Goal: Information Seeking & Learning: Compare options

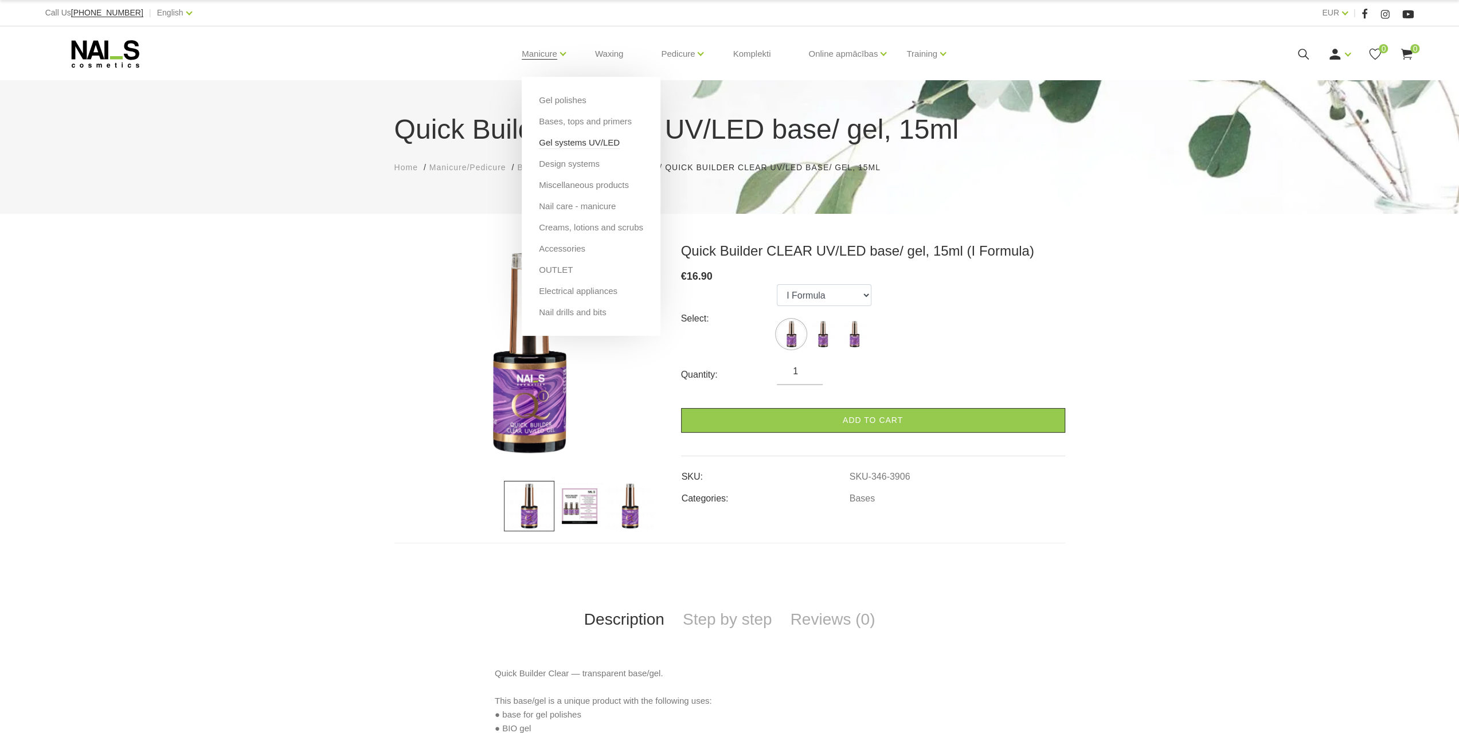
click at [585, 141] on link "Gel systems UV/LED" at bounding box center [579, 142] width 81 height 13
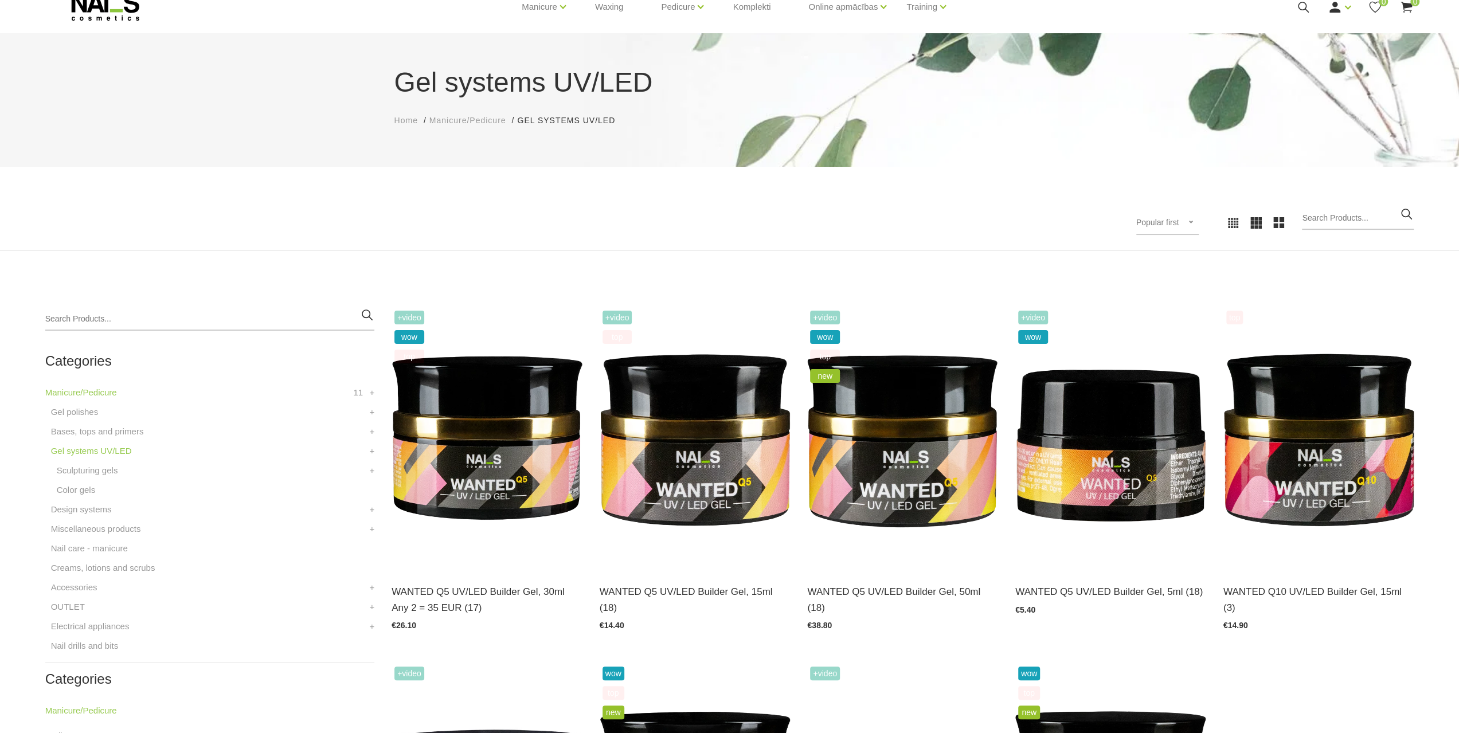
scroll to position [172, 0]
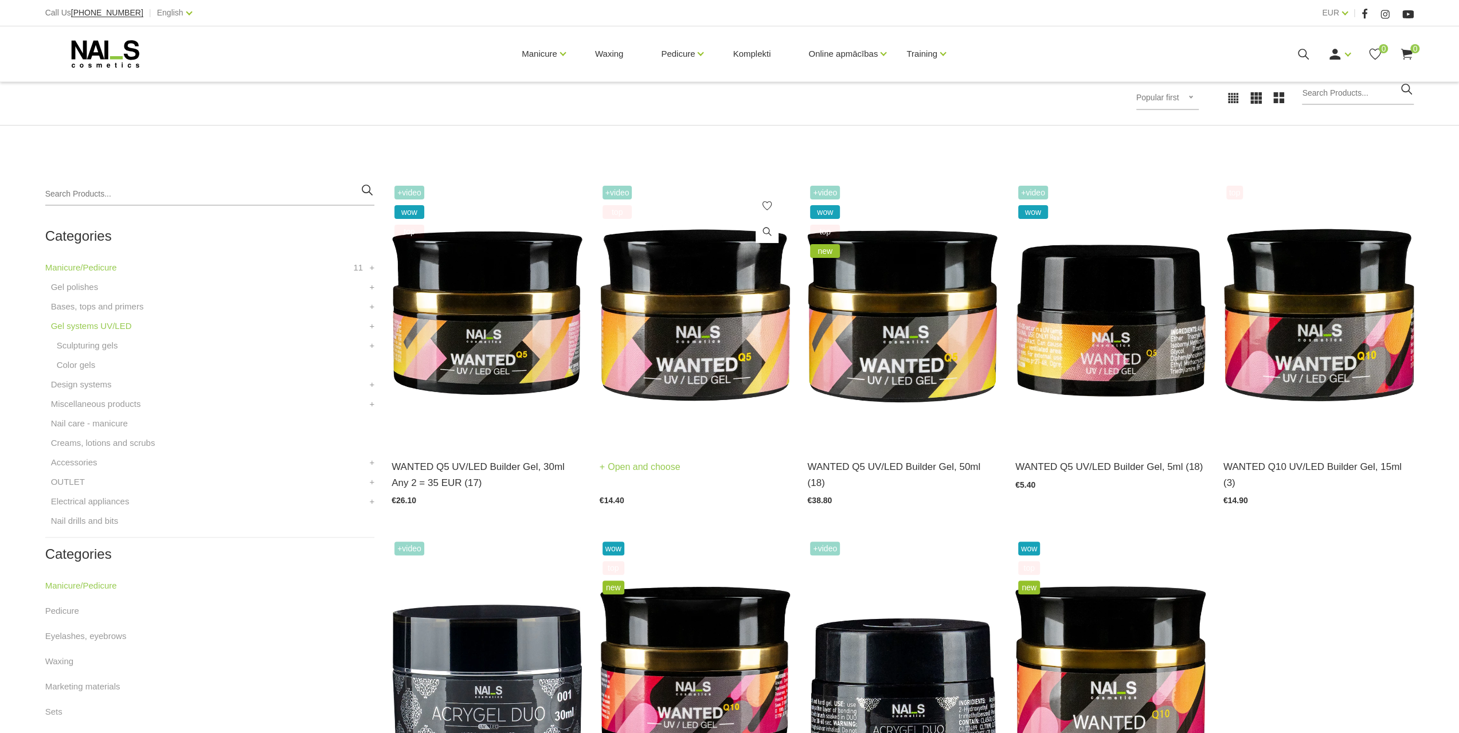
click at [709, 255] on img at bounding box center [695, 314] width 191 height 262
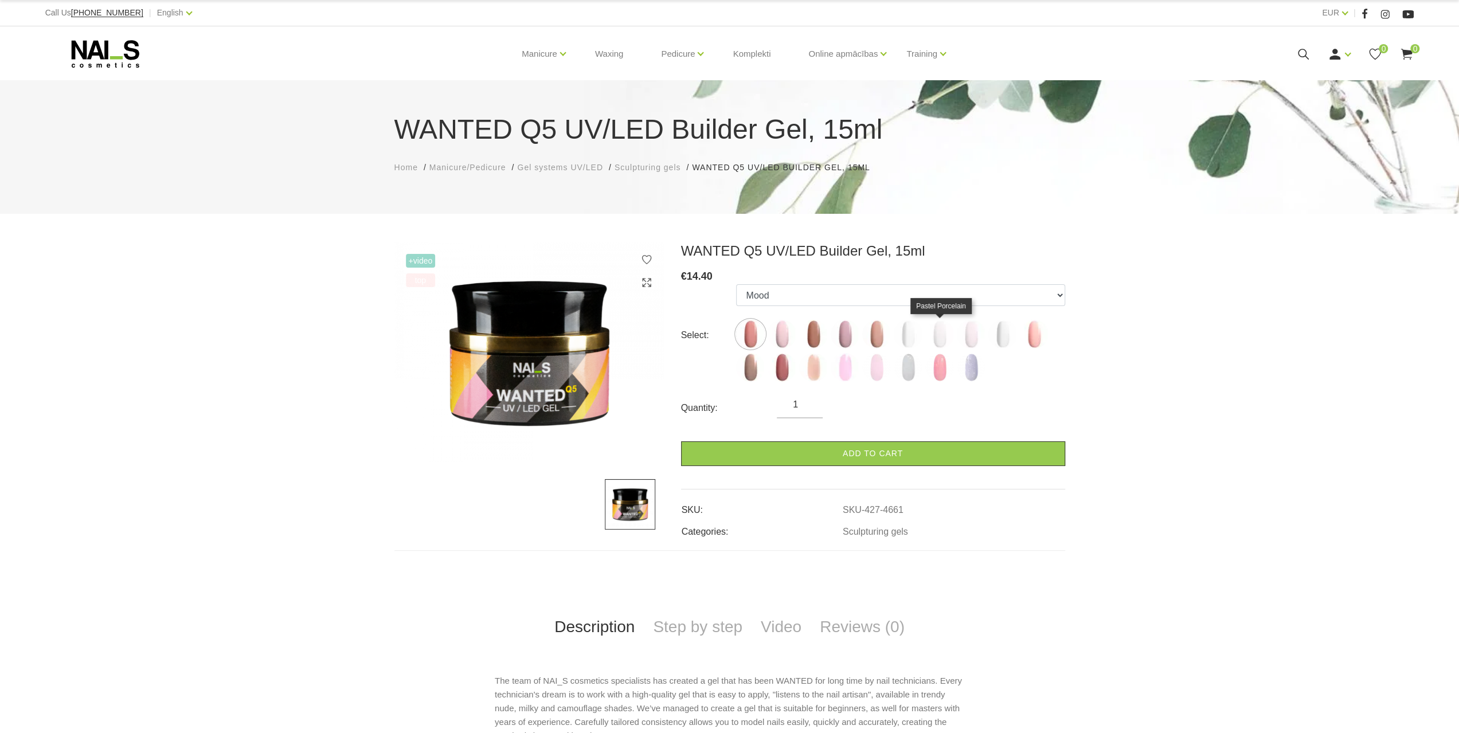
click at [932, 329] on img at bounding box center [940, 334] width 29 height 29
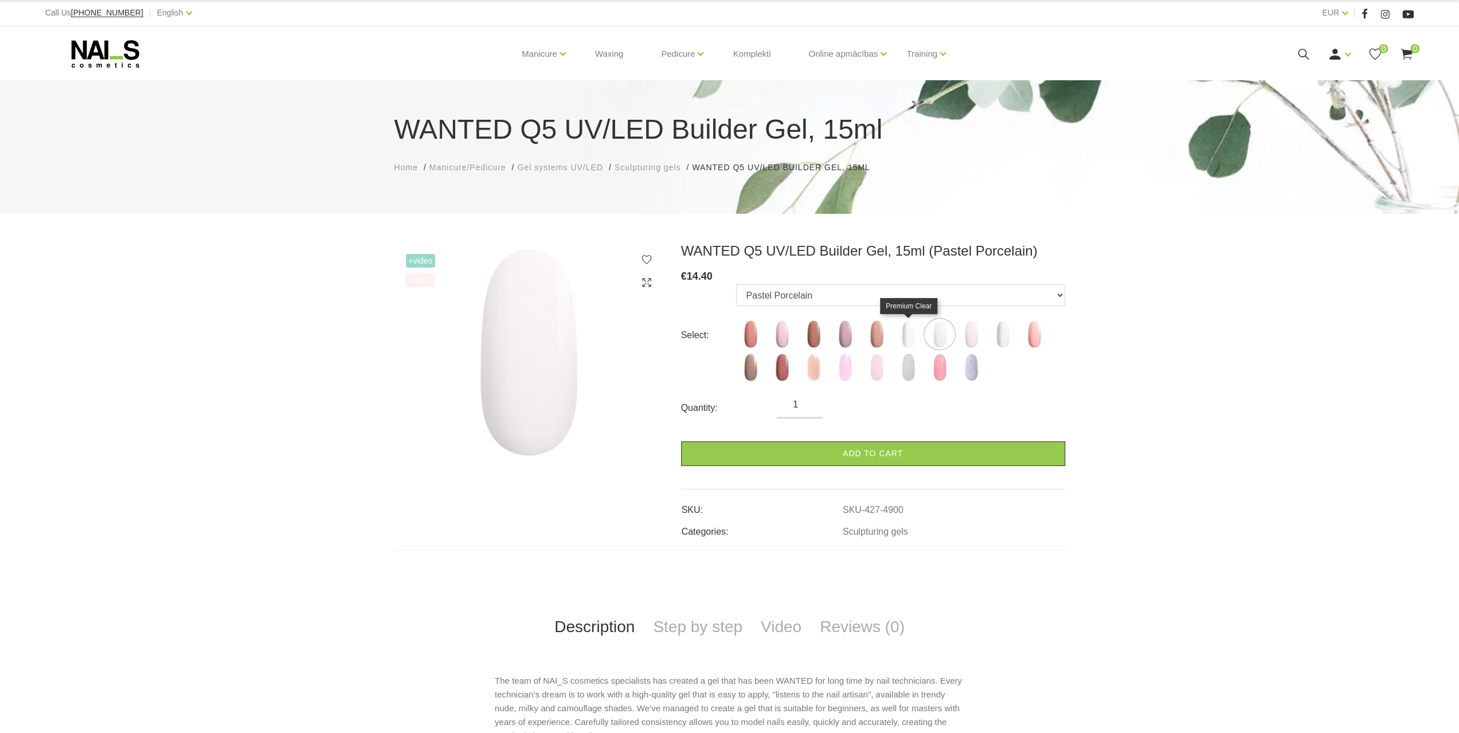
click at [913, 327] on img at bounding box center [908, 334] width 29 height 29
click at [993, 330] on img at bounding box center [1003, 334] width 29 height 29
click at [908, 365] on img at bounding box center [908, 367] width 29 height 29
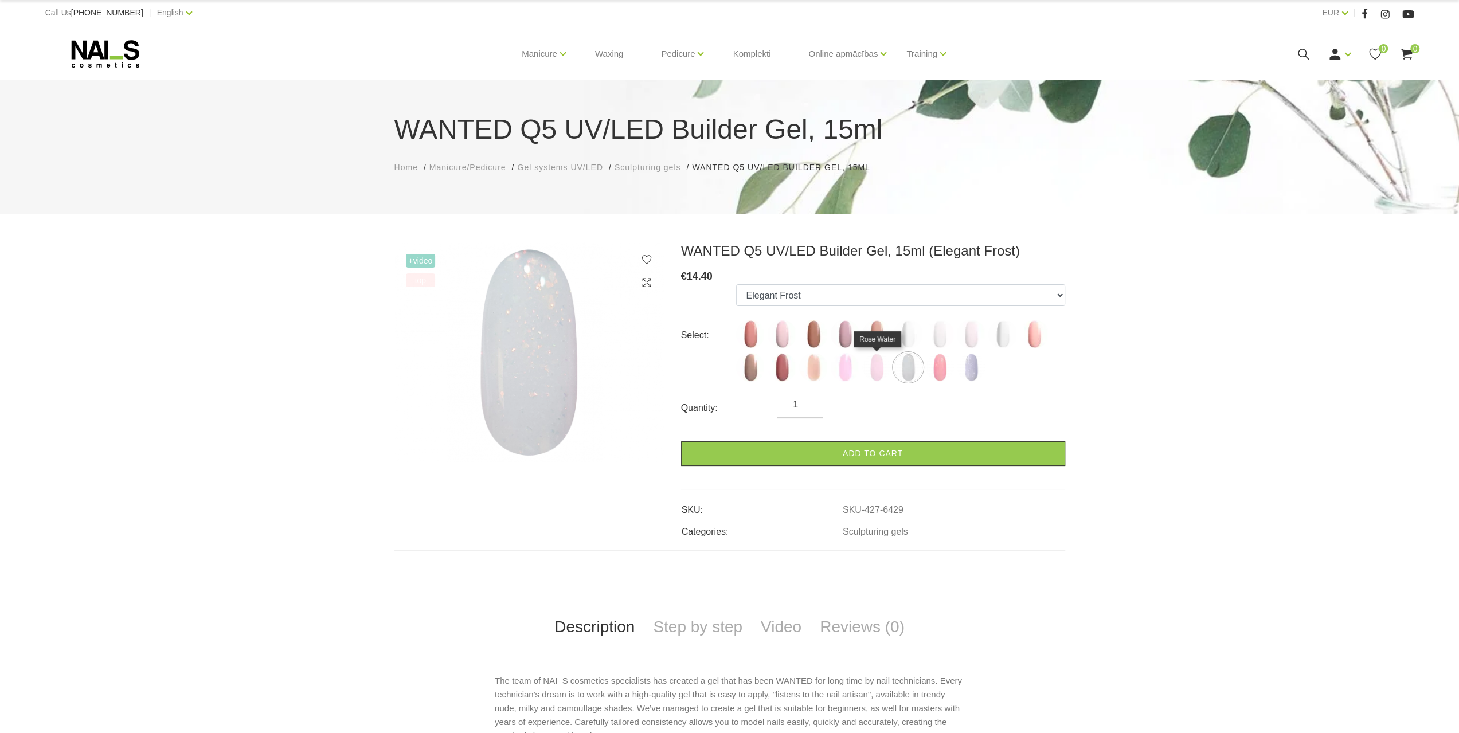
click at [870, 372] on img at bounding box center [876, 367] width 29 height 29
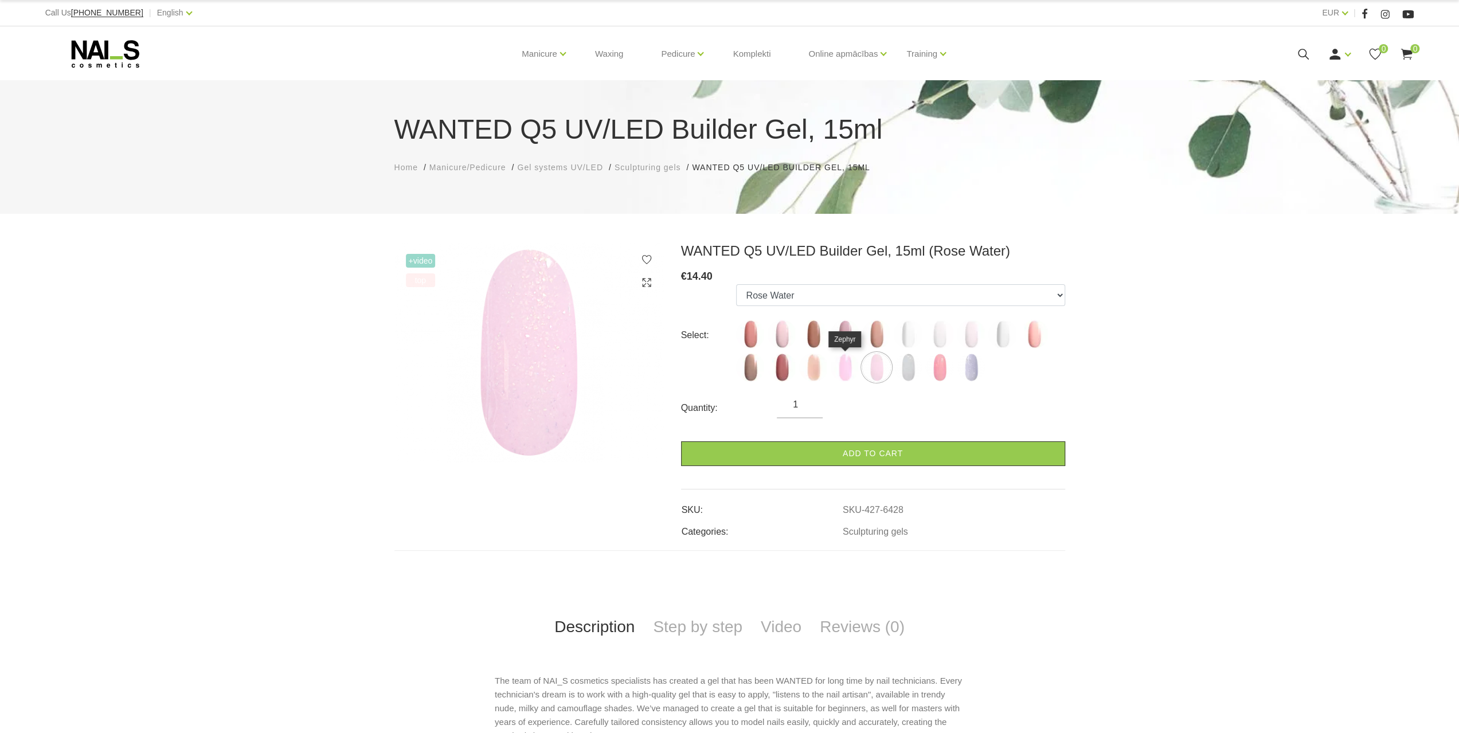
click at [835, 370] on img at bounding box center [845, 367] width 29 height 29
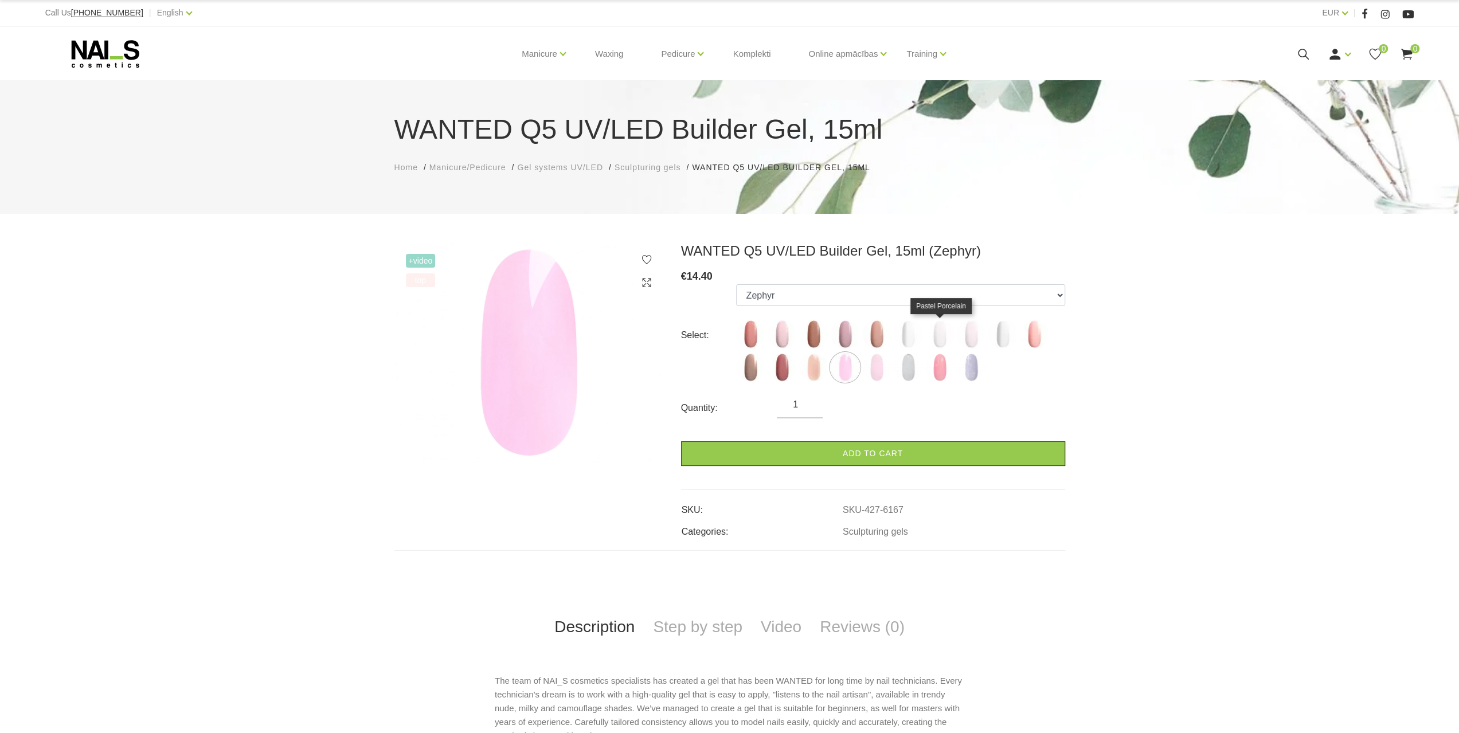
click at [932, 334] on img at bounding box center [940, 334] width 29 height 29
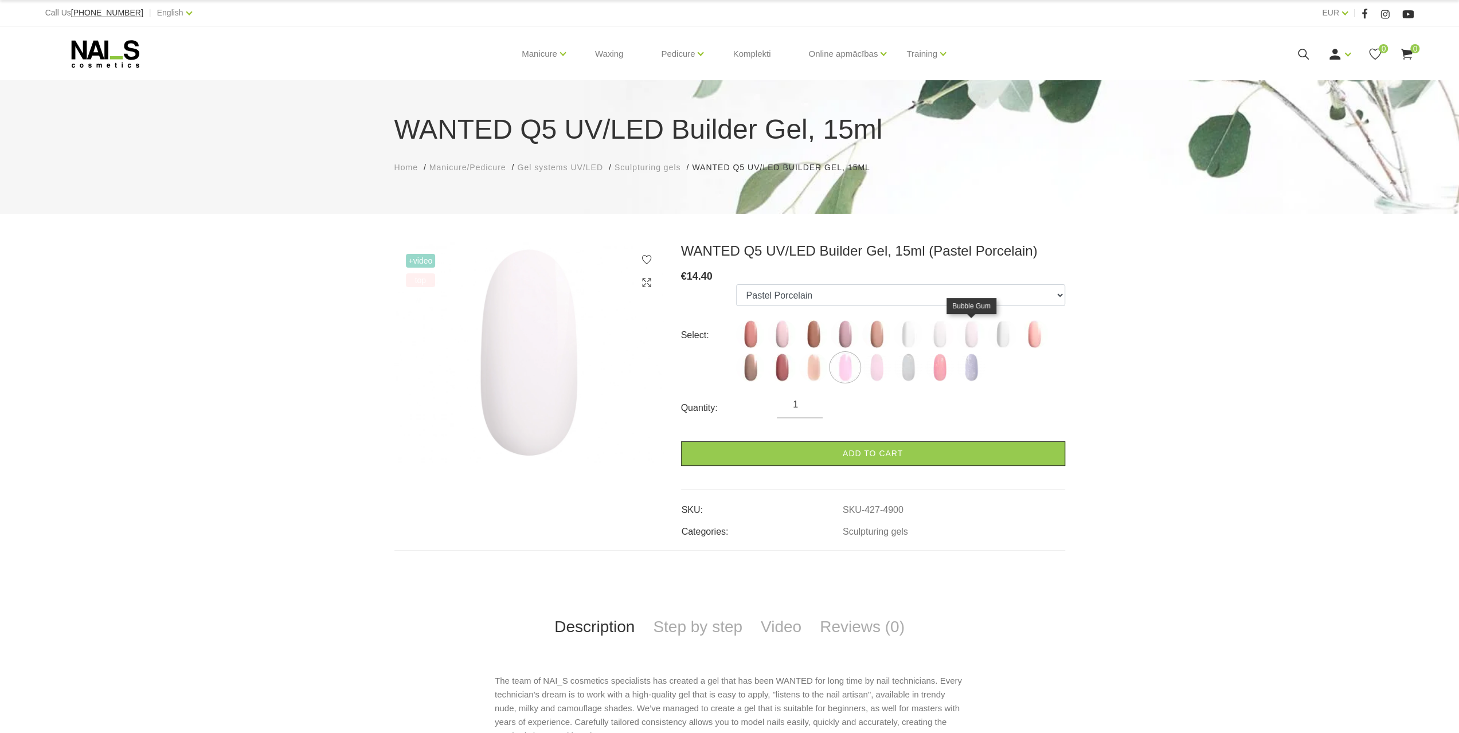
click at [972, 339] on img at bounding box center [971, 334] width 29 height 29
click at [997, 335] on img at bounding box center [1003, 334] width 29 height 29
select select "5850"
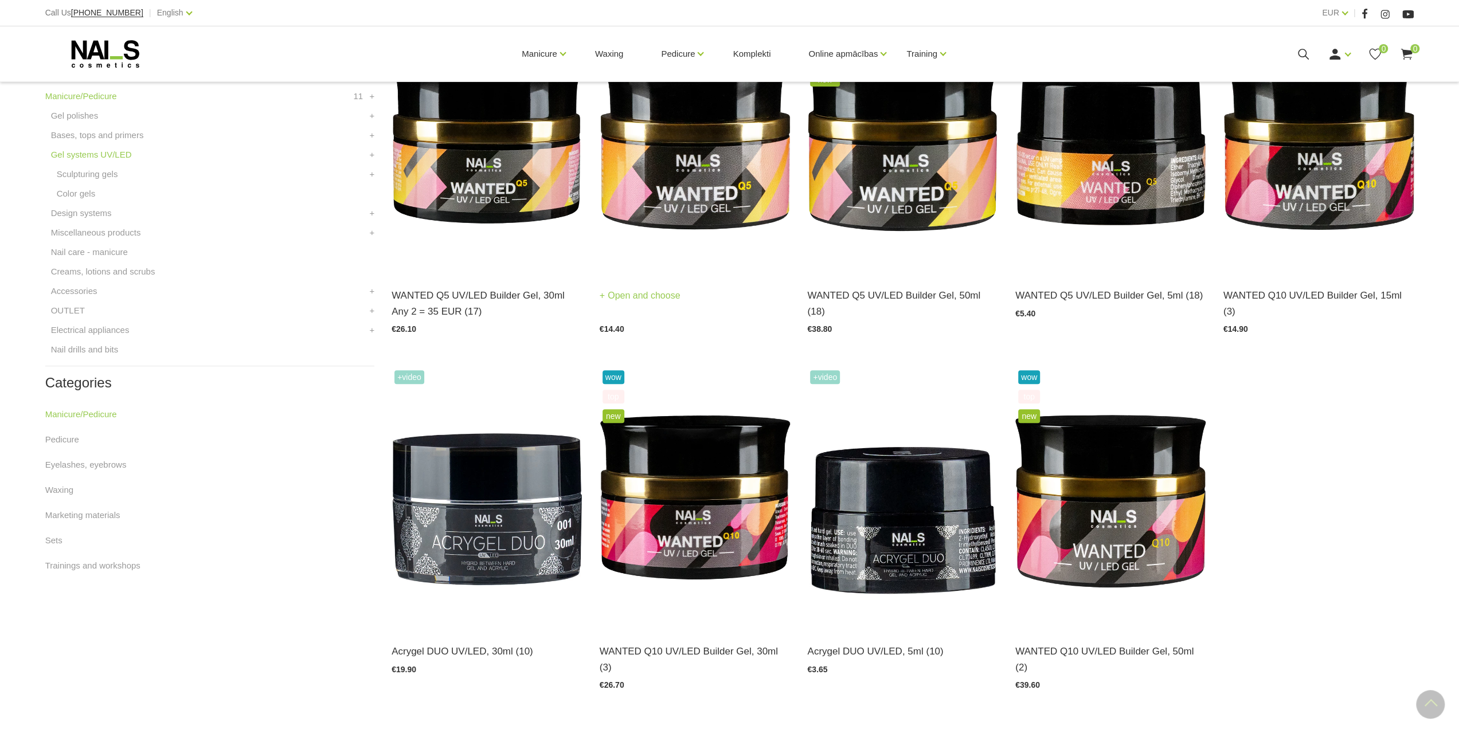
scroll to position [344, 0]
click at [1335, 165] on img at bounding box center [1319, 142] width 191 height 262
drag, startPoint x: 755, startPoint y: 520, endPoint x: 760, endPoint y: 514, distance: 8.1
click at [686, 161] on img at bounding box center [695, 142] width 191 height 262
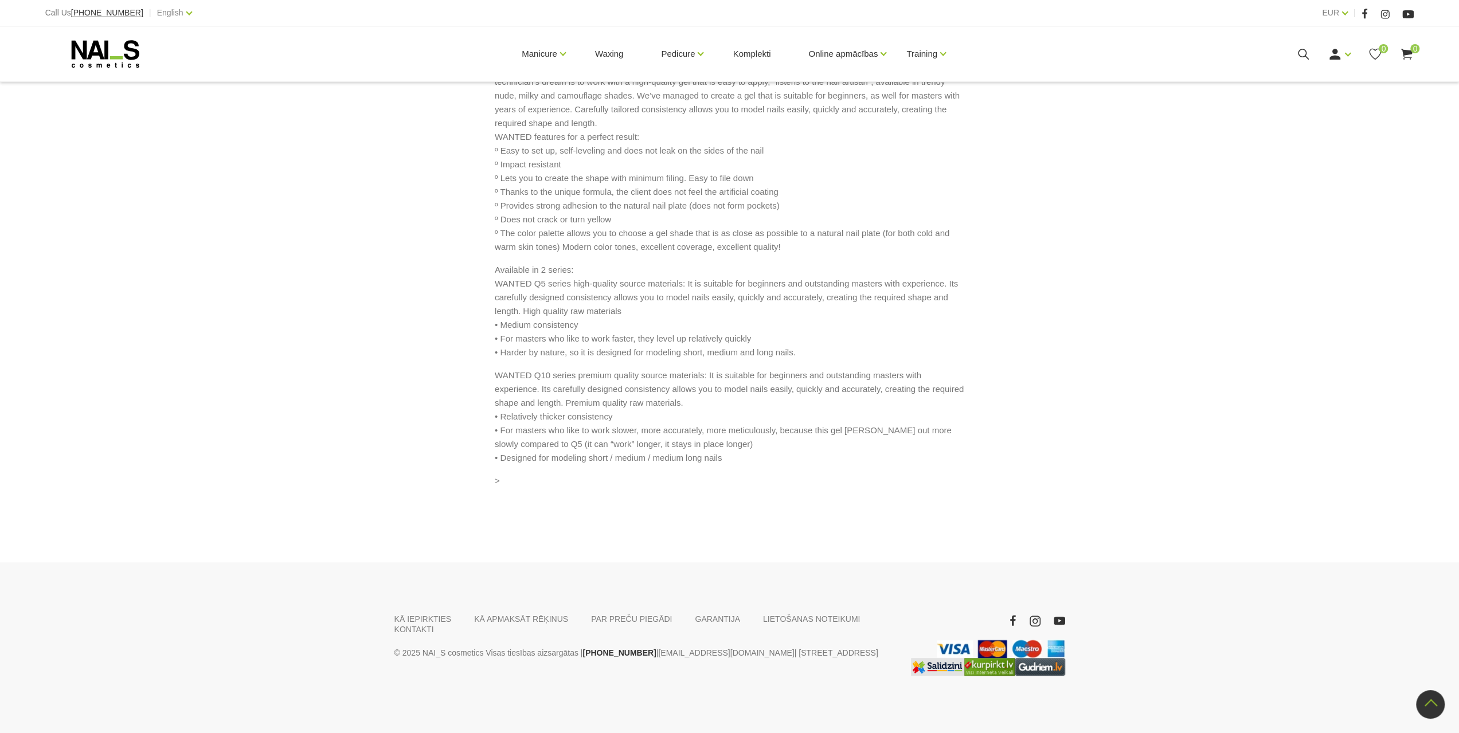
scroll to position [688, 0]
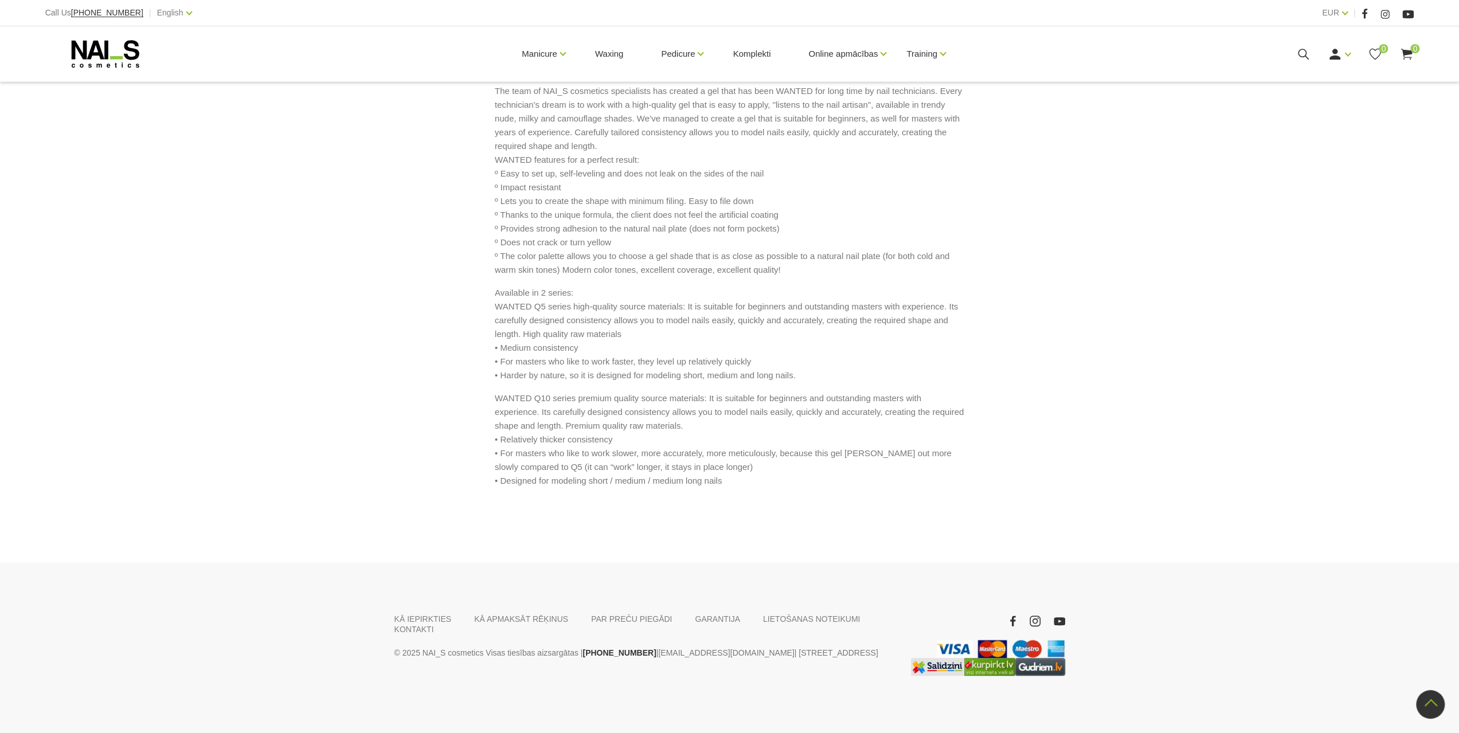
scroll to position [573, 0]
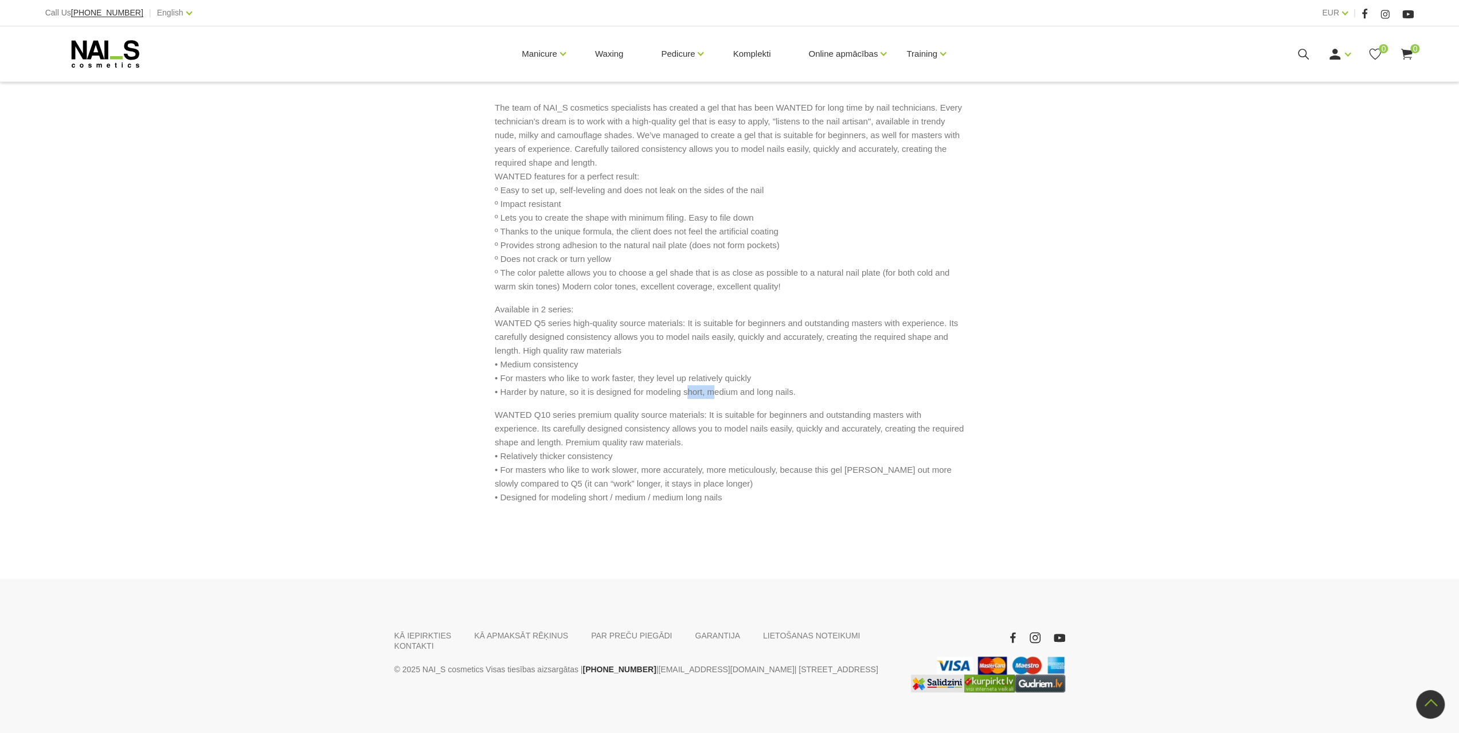
drag, startPoint x: 688, startPoint y: 555, endPoint x: 713, endPoint y: 553, distance: 25.3
click at [713, 399] on p "Available in 2 series: WANTED Q5 series high-quality source materials: It is su…" at bounding box center [730, 351] width 470 height 96
click at [830, 399] on p "Available in 2 series: WANTED Q5 series high-quality source materials: It is su…" at bounding box center [730, 351] width 470 height 96
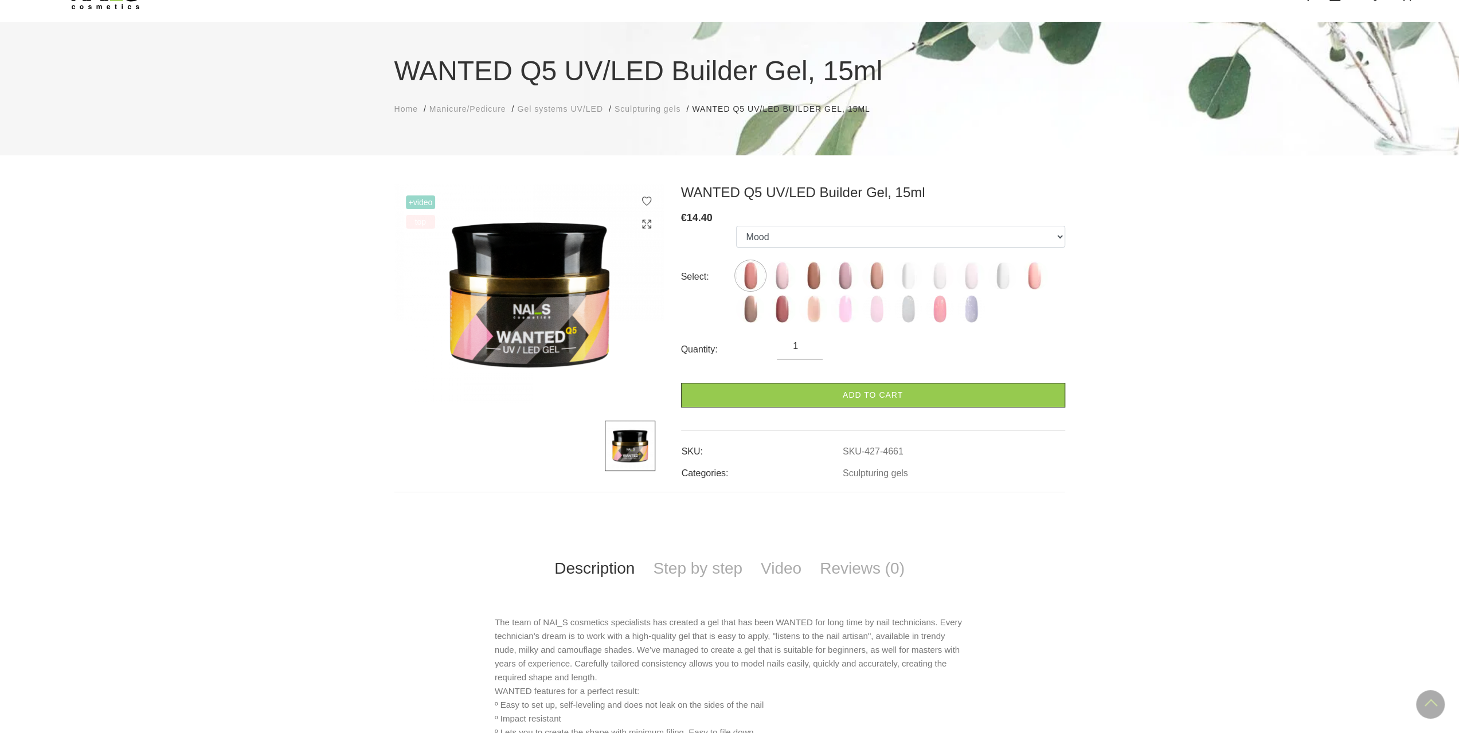
scroll to position [0, 0]
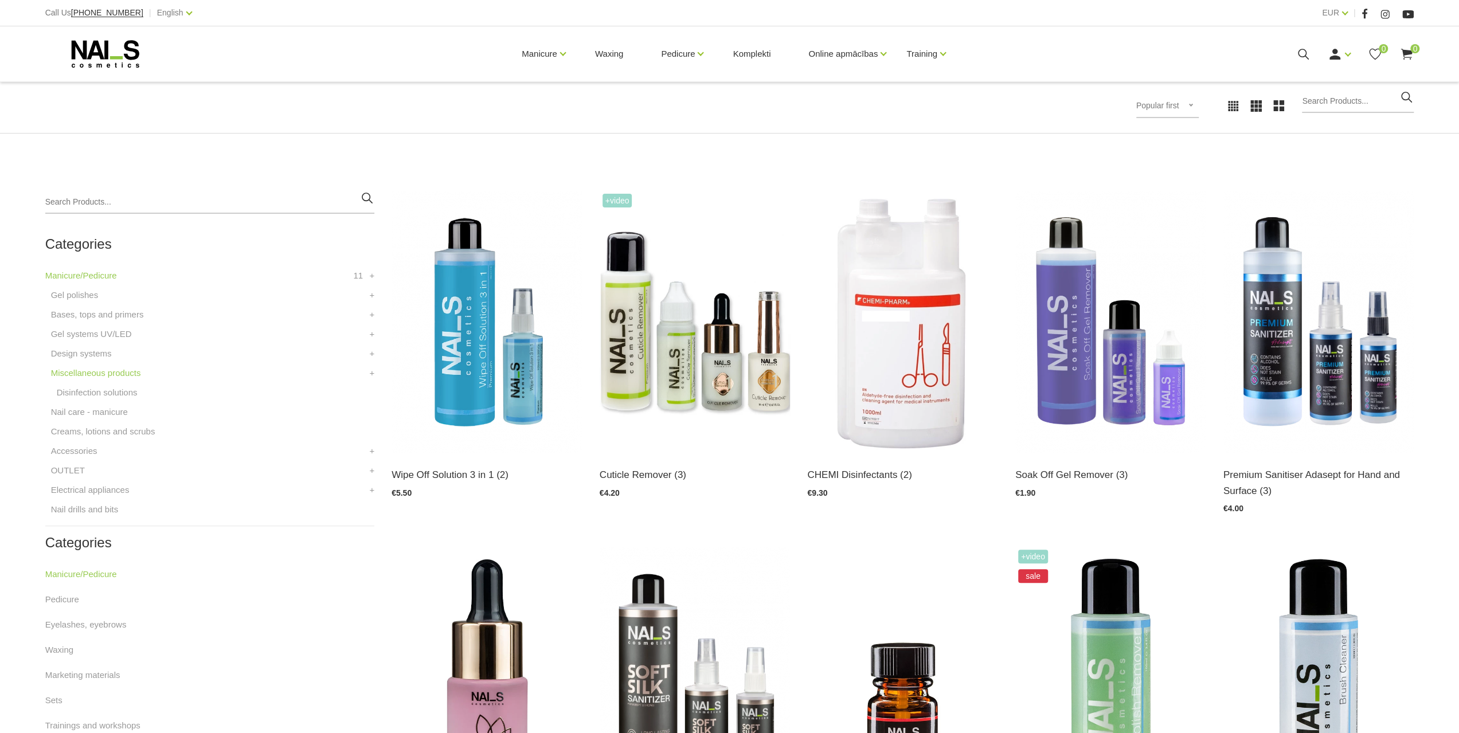
scroll to position [229, 0]
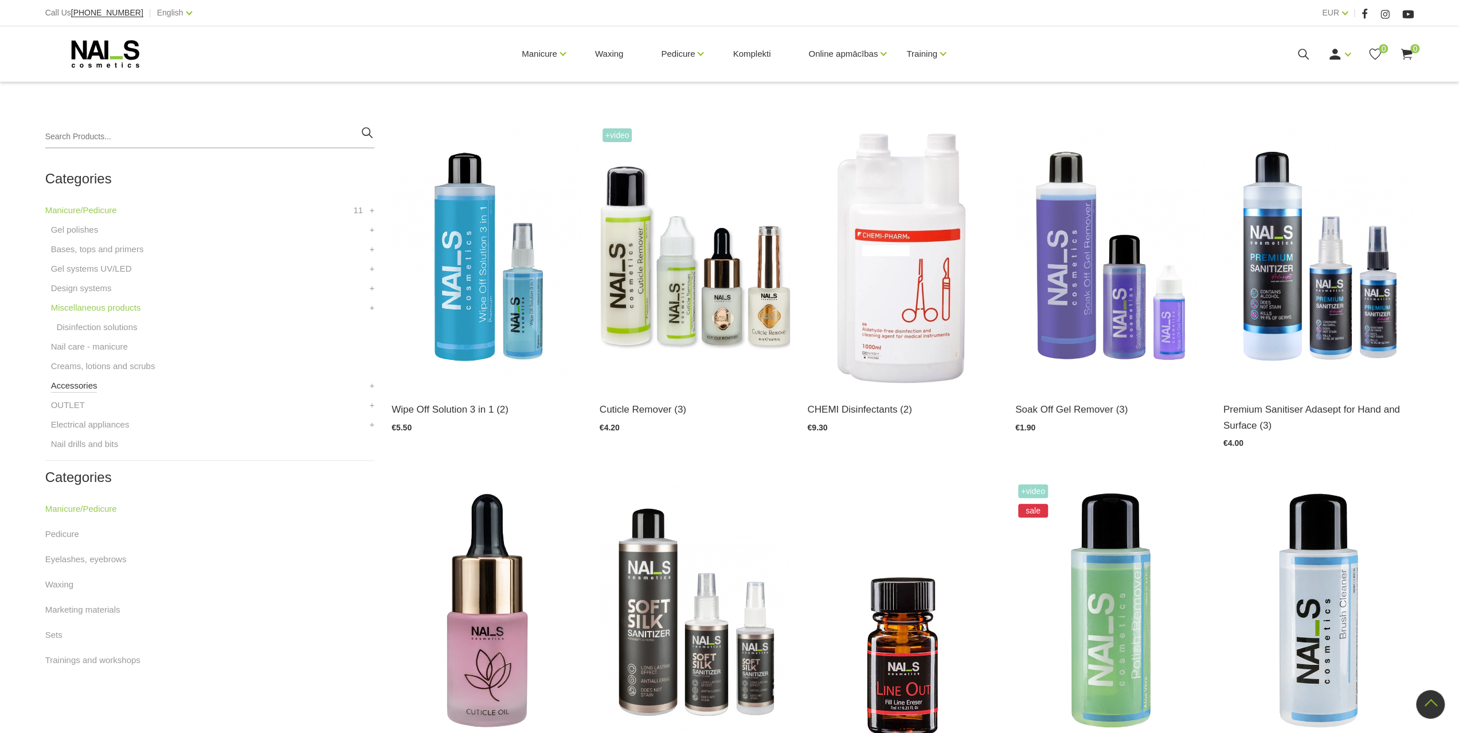
click at [80, 382] on link "Accessories" at bounding box center [74, 386] width 46 height 14
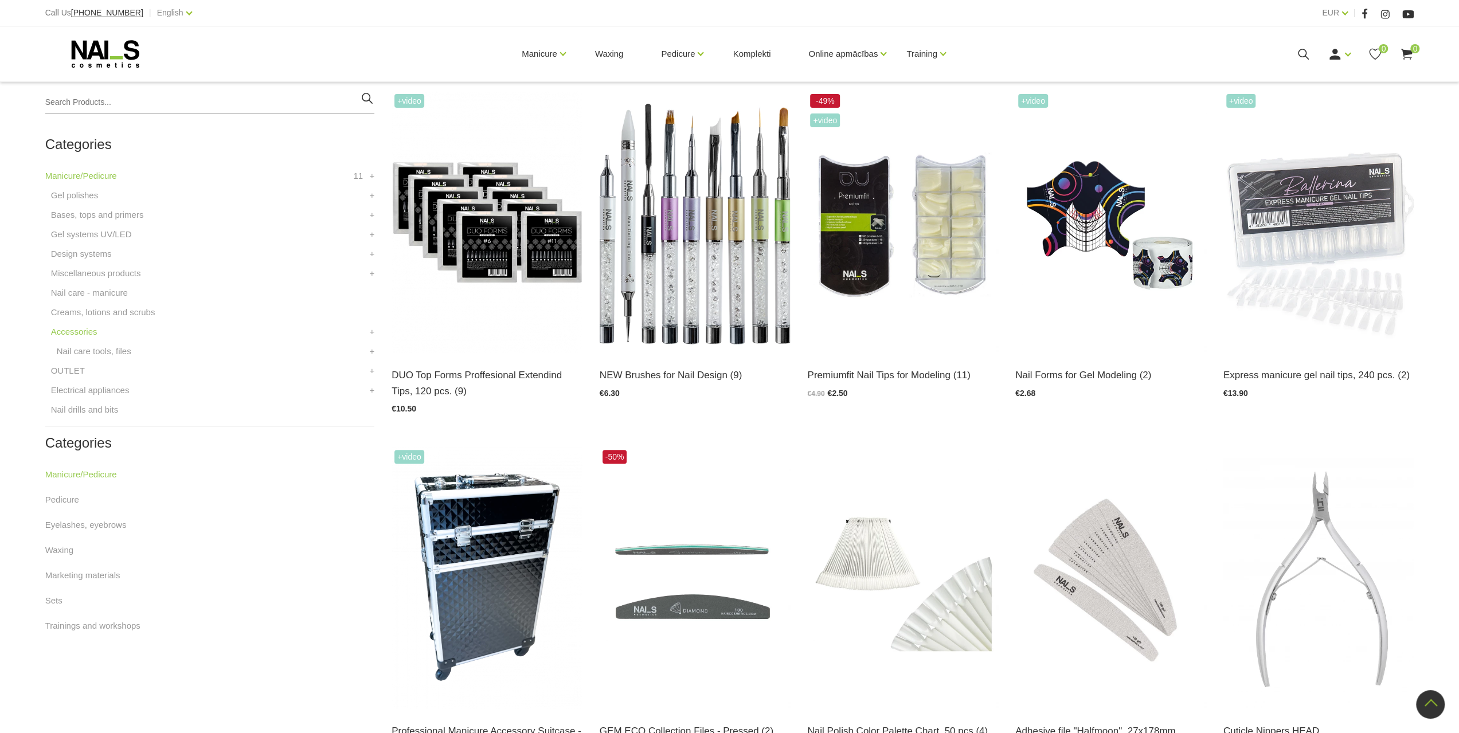
scroll to position [229, 0]
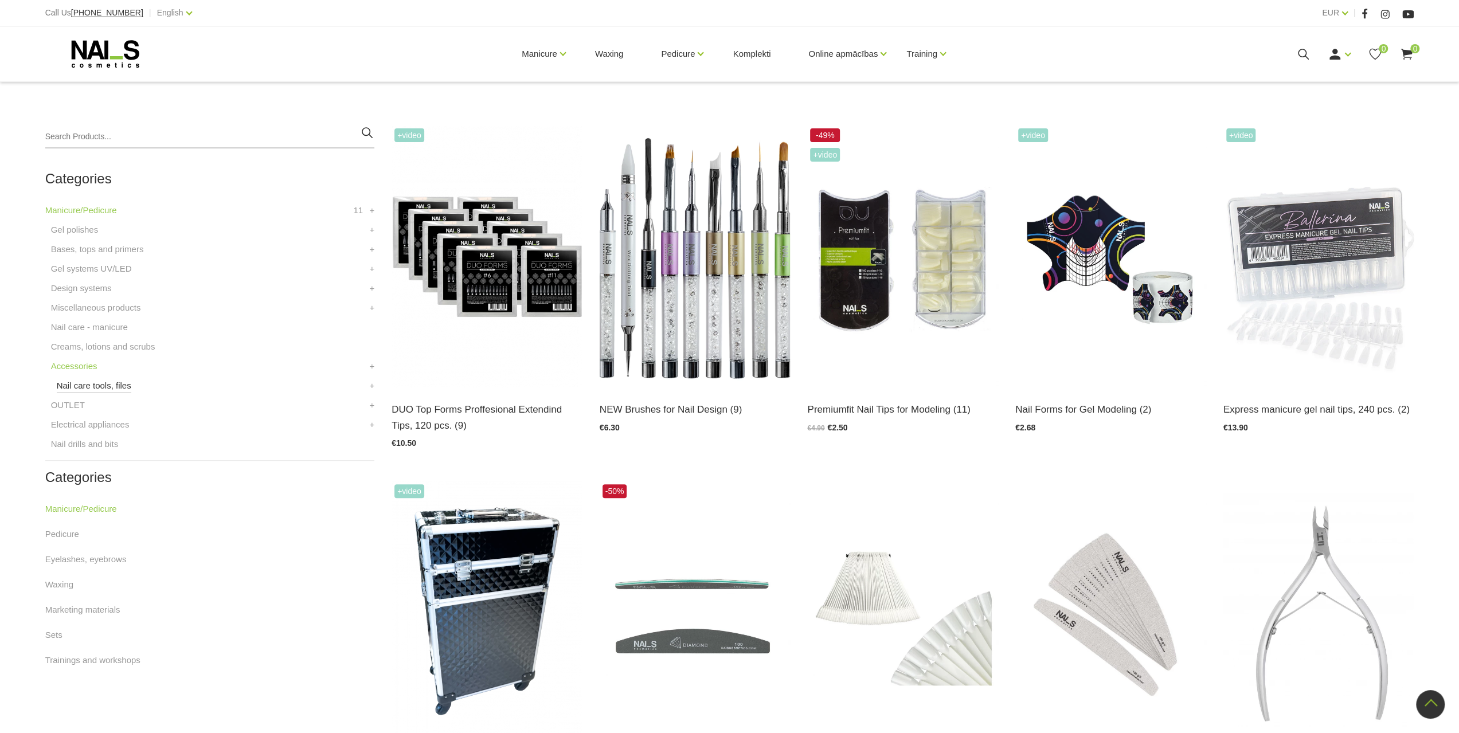
click at [91, 379] on link "Nail care tools, files" at bounding box center [94, 386] width 75 height 14
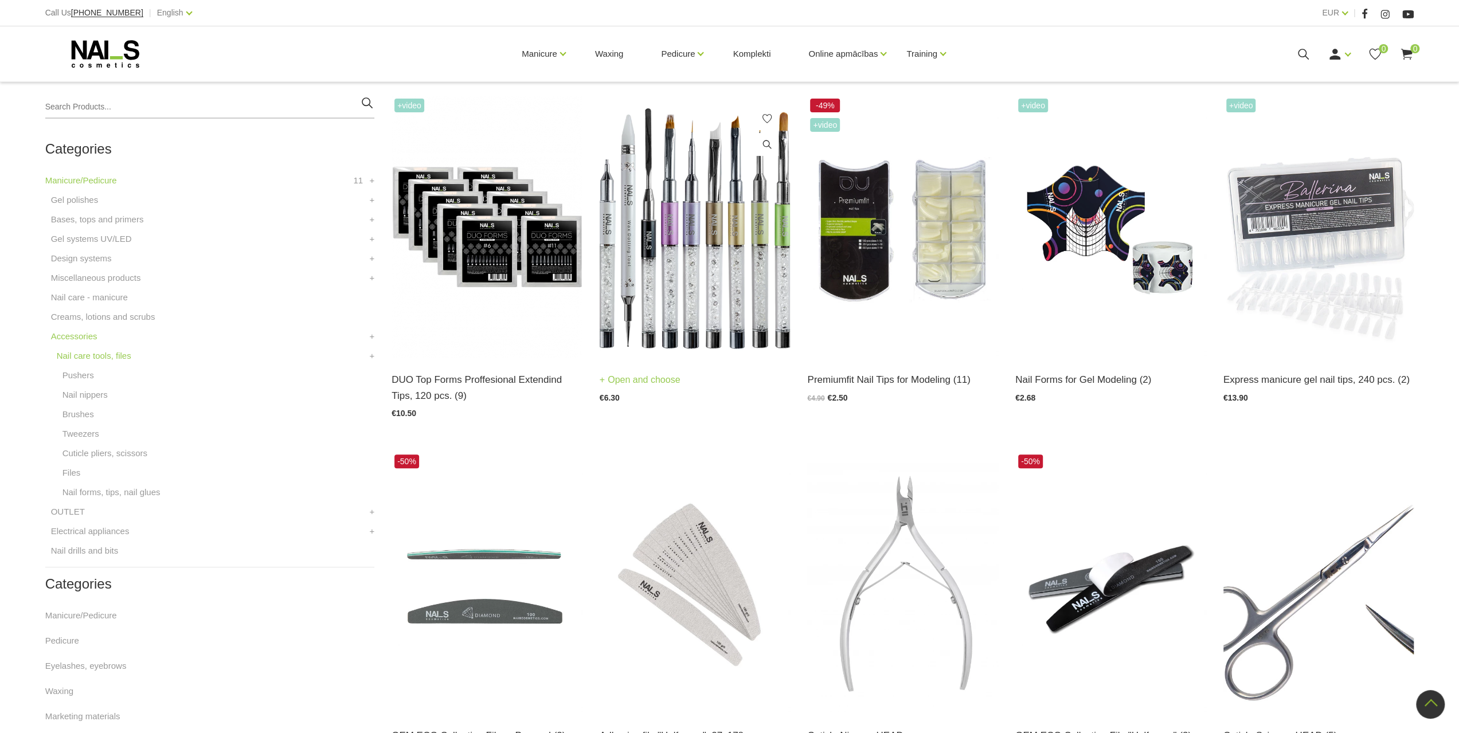
scroll to position [229, 0]
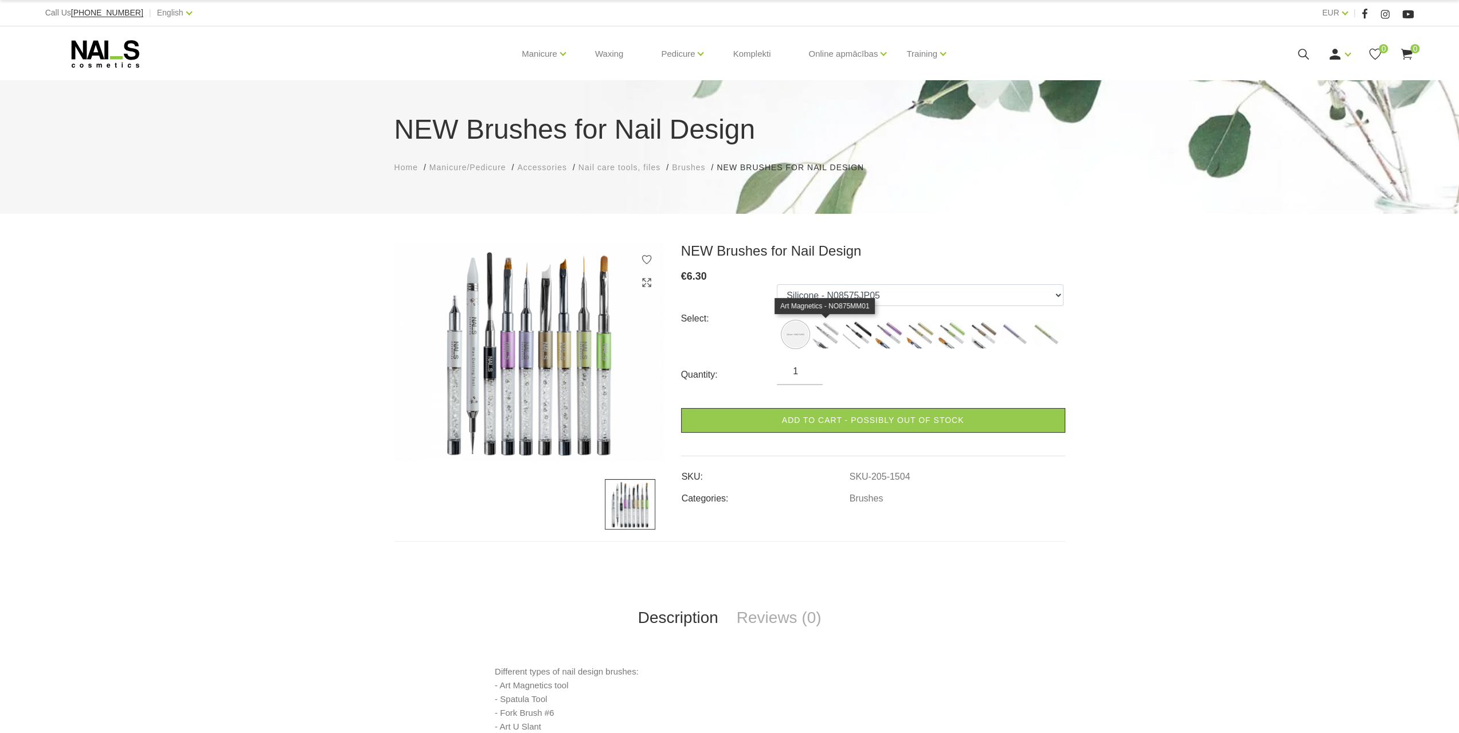
click at [825, 326] on img at bounding box center [825, 334] width 29 height 29
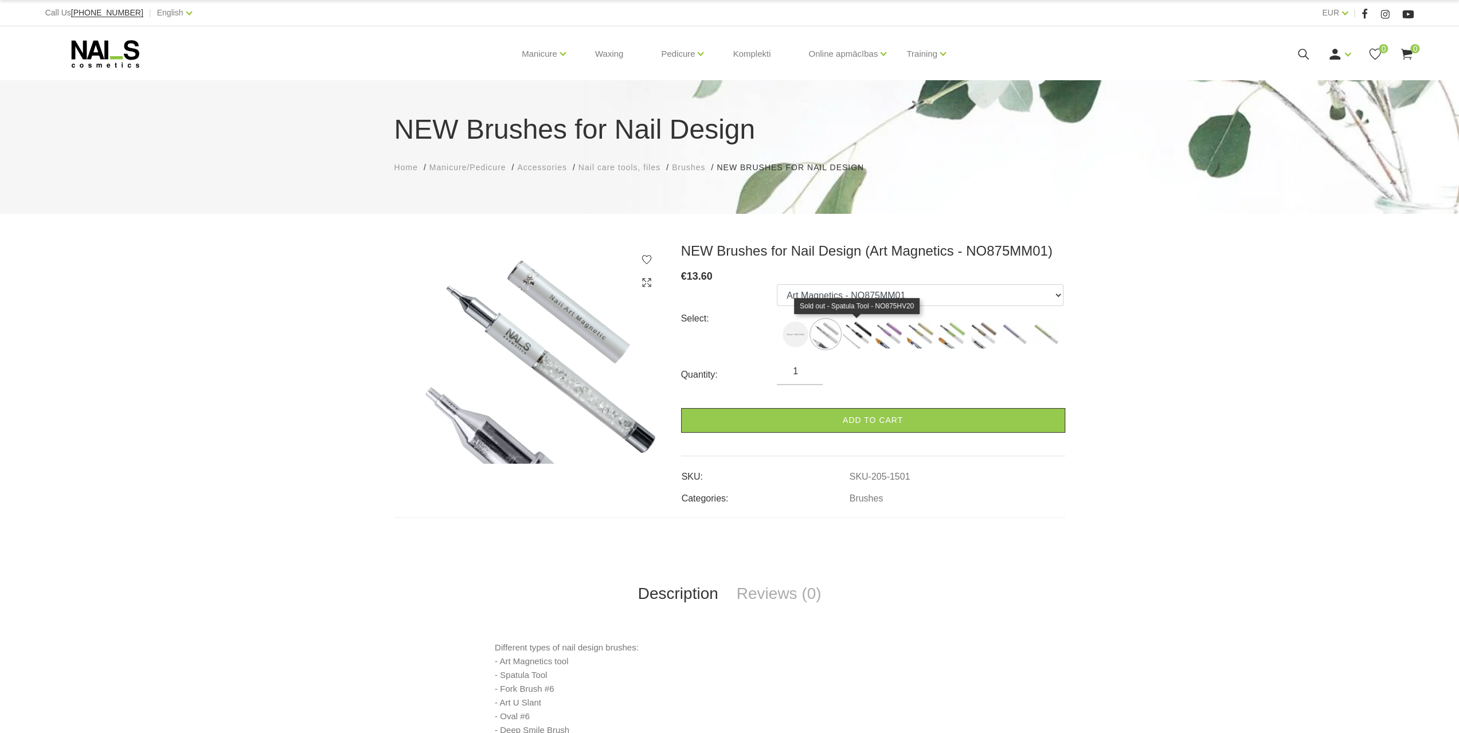
click at [860, 330] on img at bounding box center [857, 334] width 29 height 29
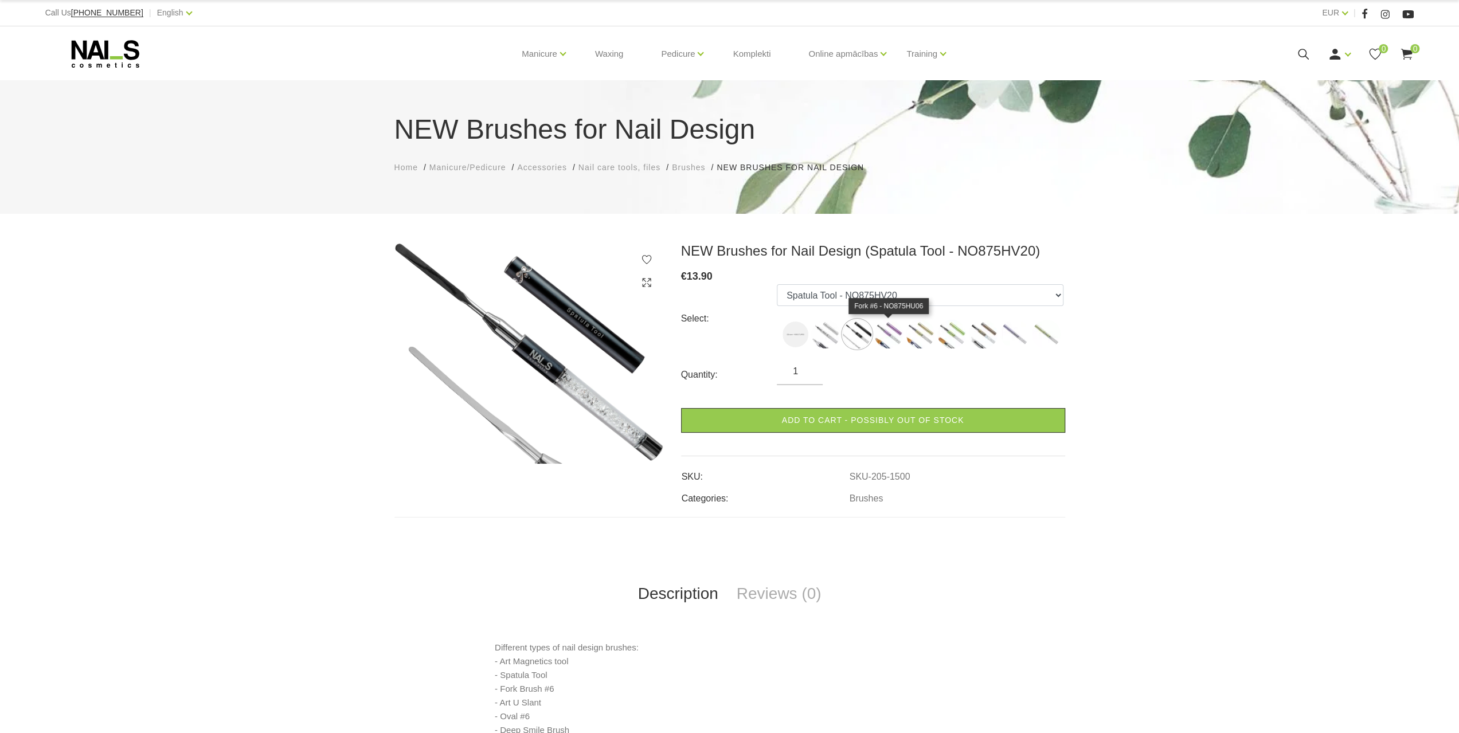
click at [891, 335] on img at bounding box center [888, 334] width 29 height 29
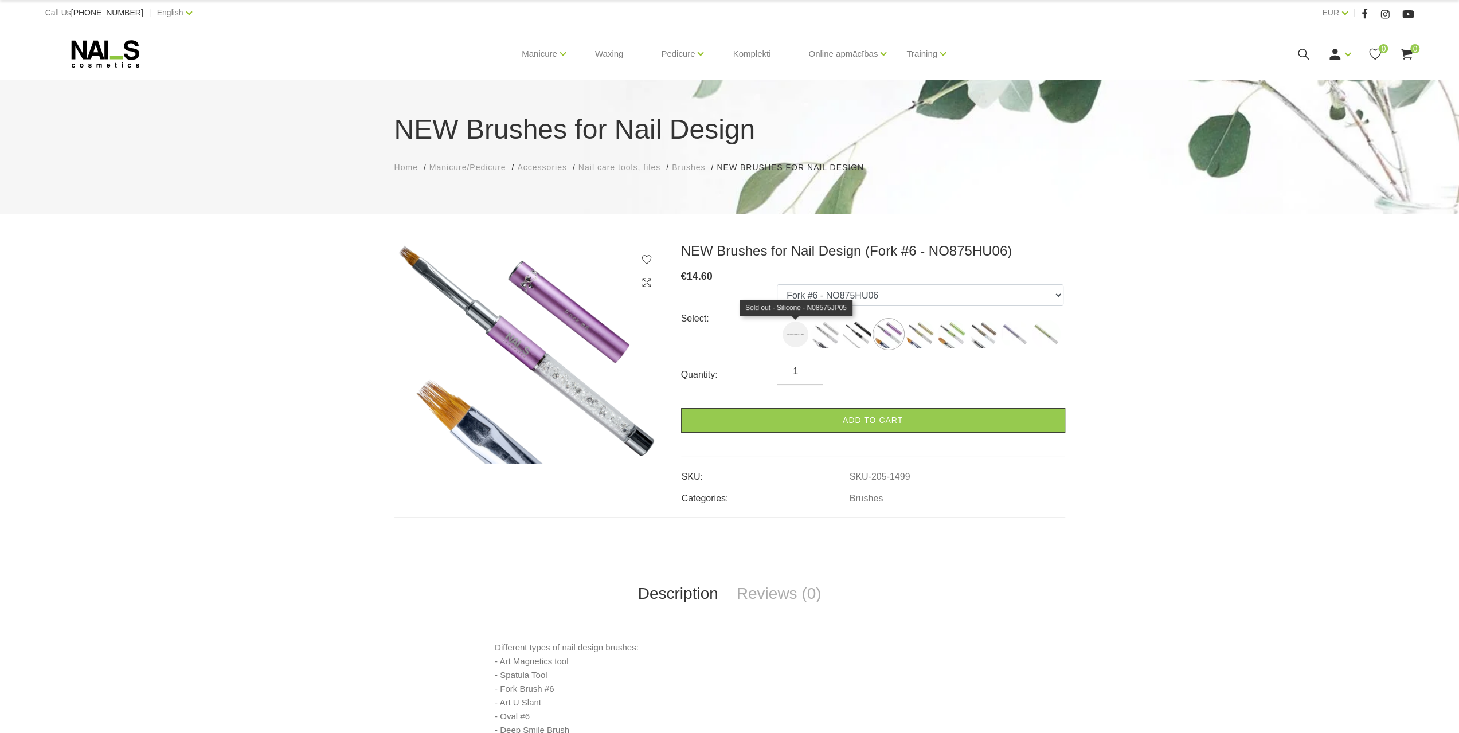
click at [792, 331] on img at bounding box center [796, 335] width 26 height 26
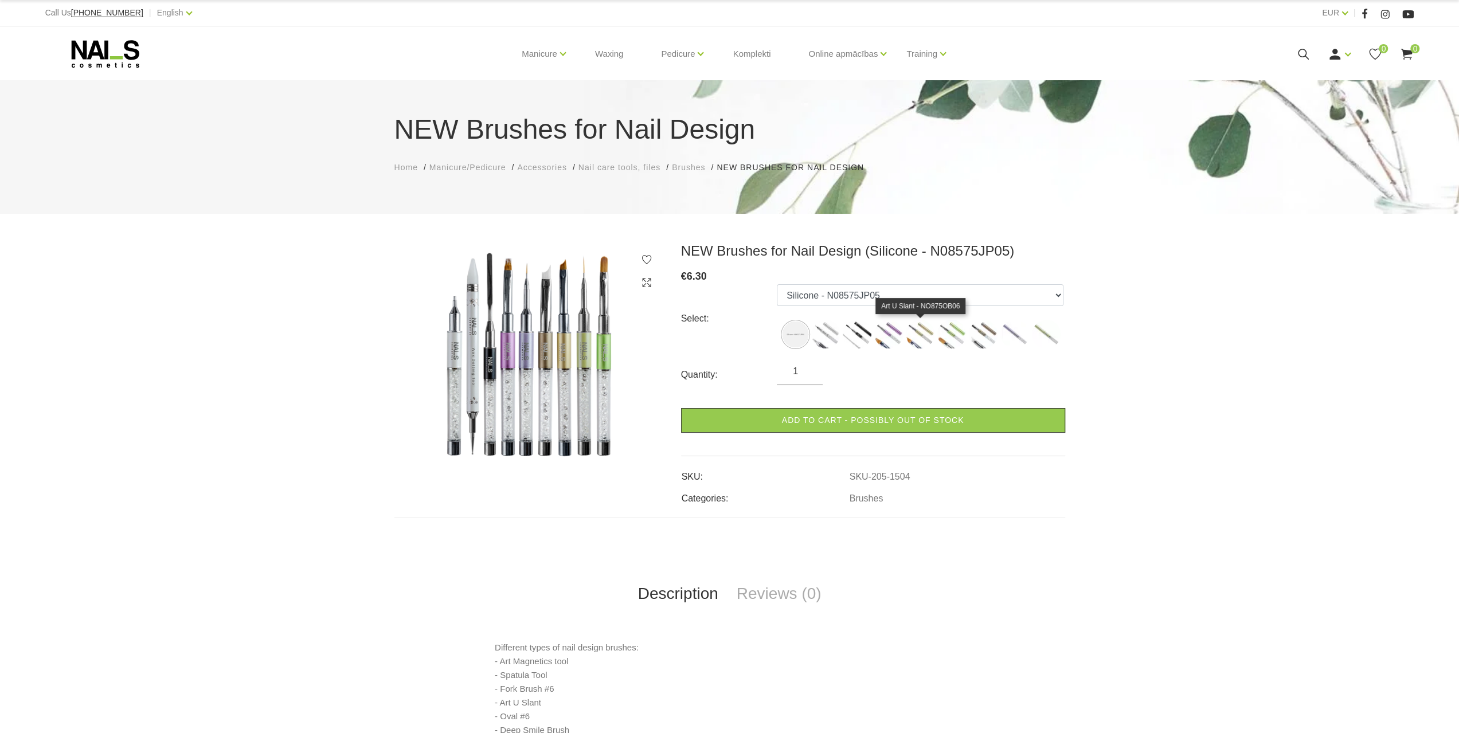
click at [917, 339] on img at bounding box center [920, 334] width 29 height 29
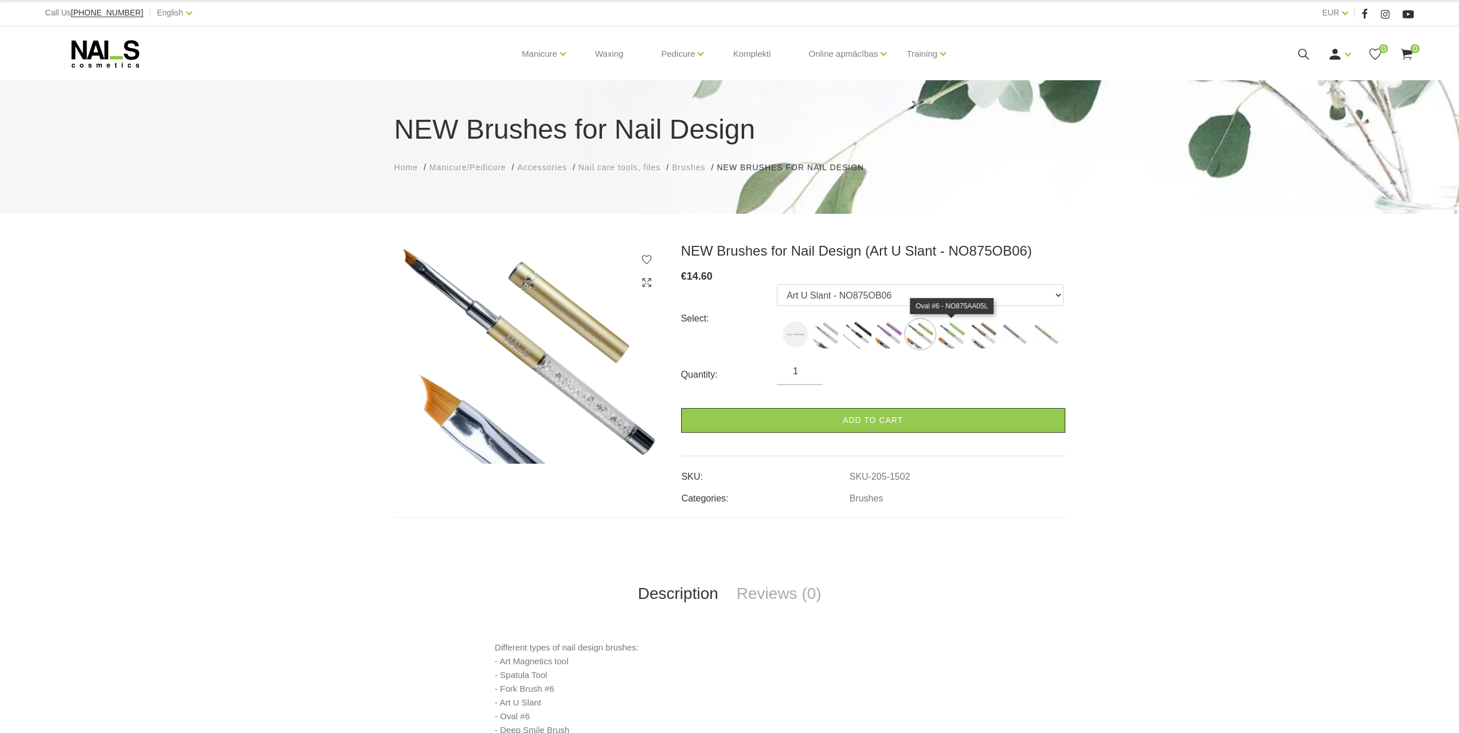
click at [949, 339] on img at bounding box center [952, 334] width 29 height 29
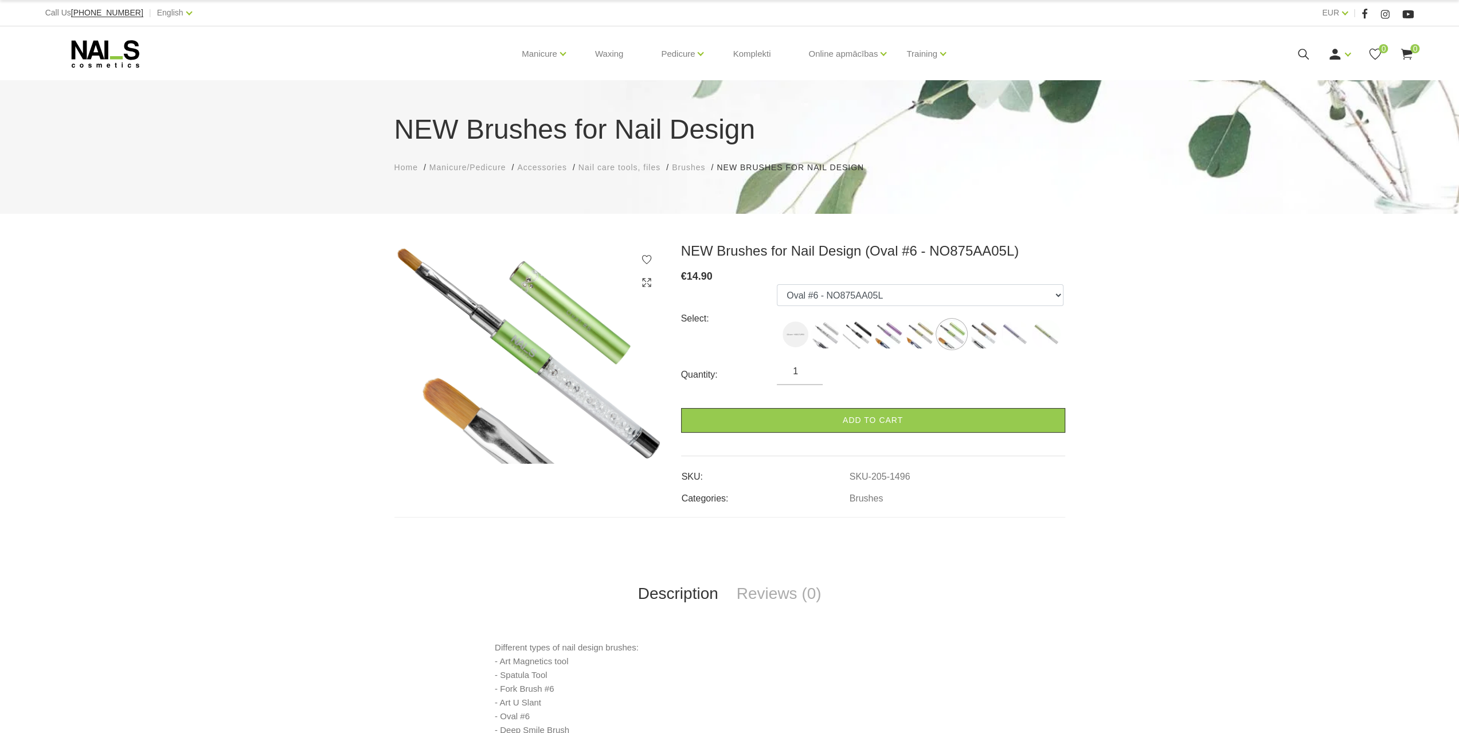
click at [955, 339] on img at bounding box center [952, 334] width 29 height 29
click at [1005, 342] on img at bounding box center [1015, 334] width 29 height 29
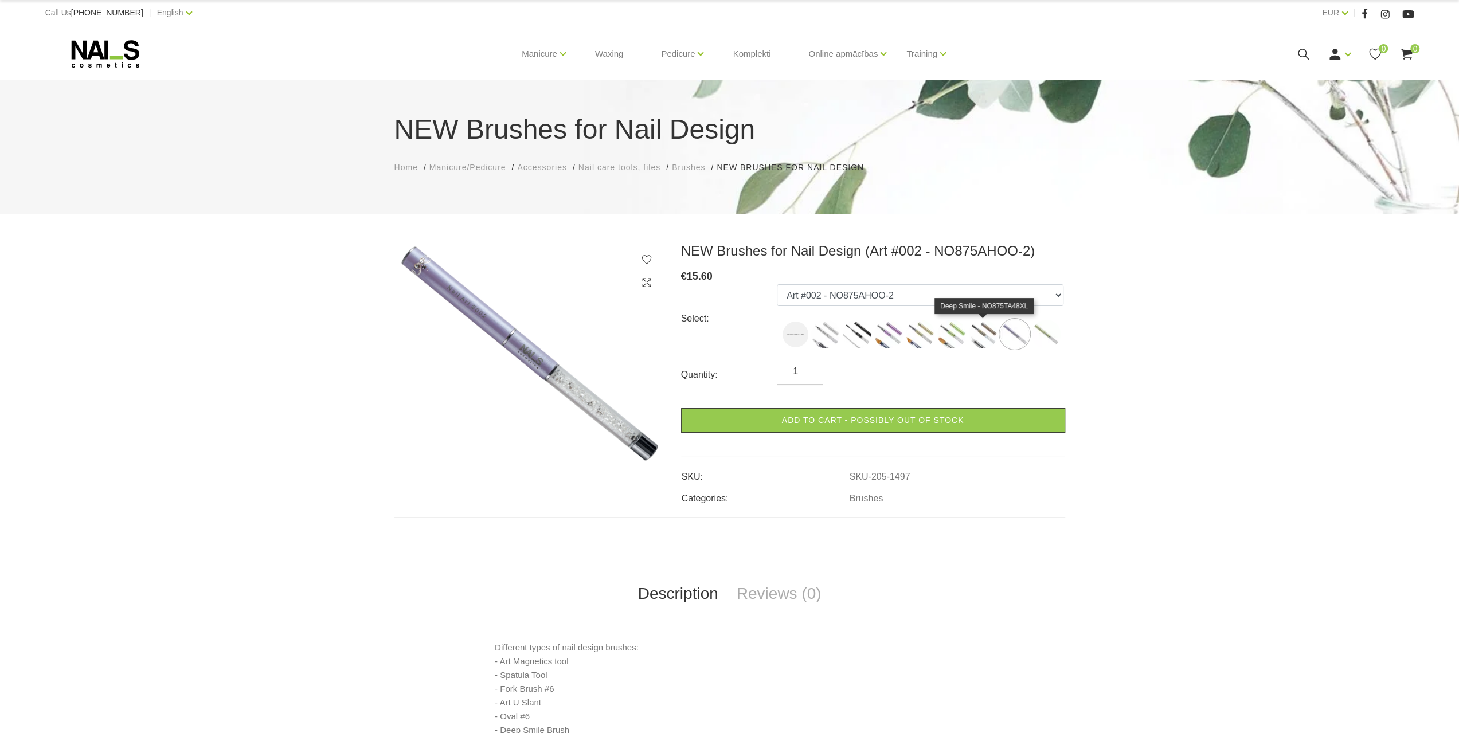
click at [989, 335] on img at bounding box center [983, 334] width 29 height 29
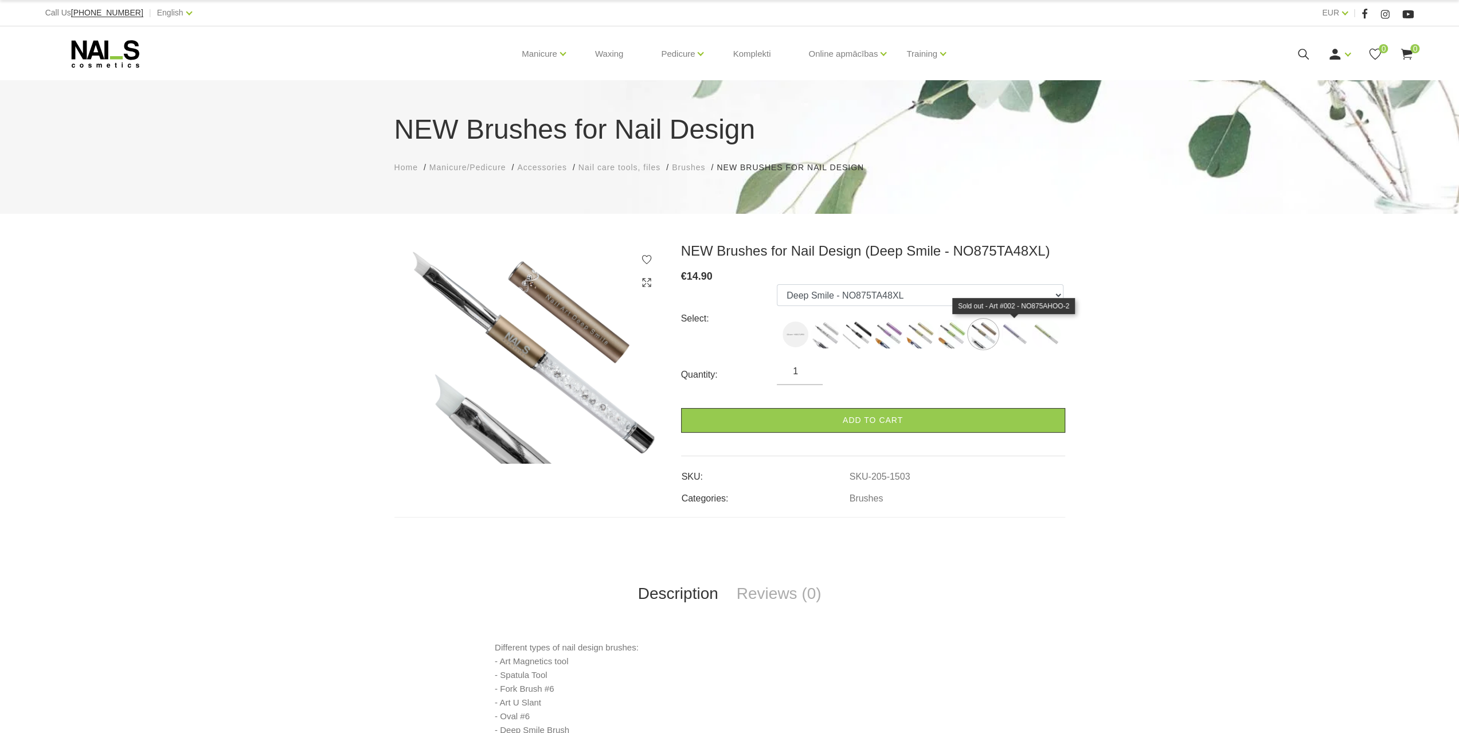
click at [1017, 338] on img at bounding box center [1015, 334] width 29 height 29
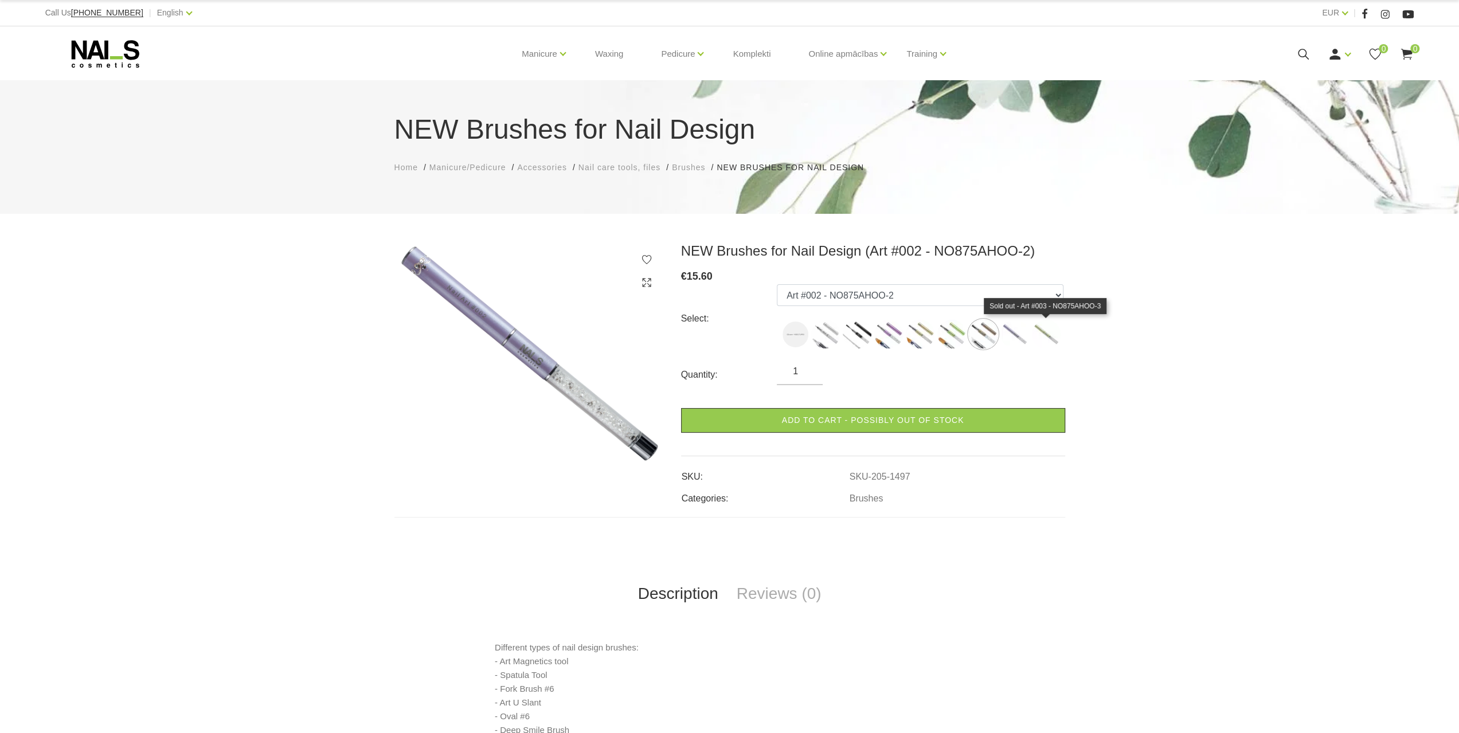
click at [1051, 339] on img at bounding box center [1046, 334] width 29 height 29
click at [929, 338] on img at bounding box center [920, 334] width 29 height 29
select select "1502"
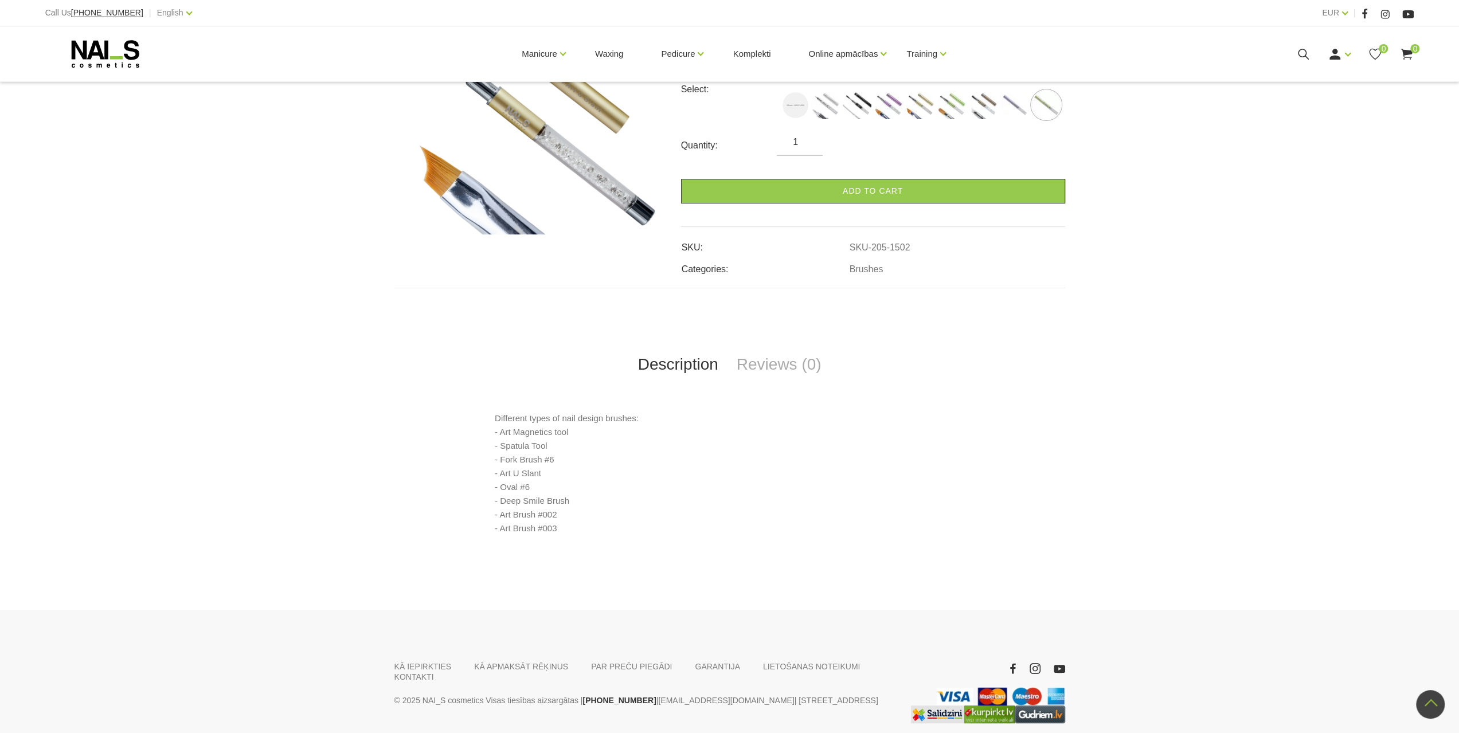
scroll to position [46, 0]
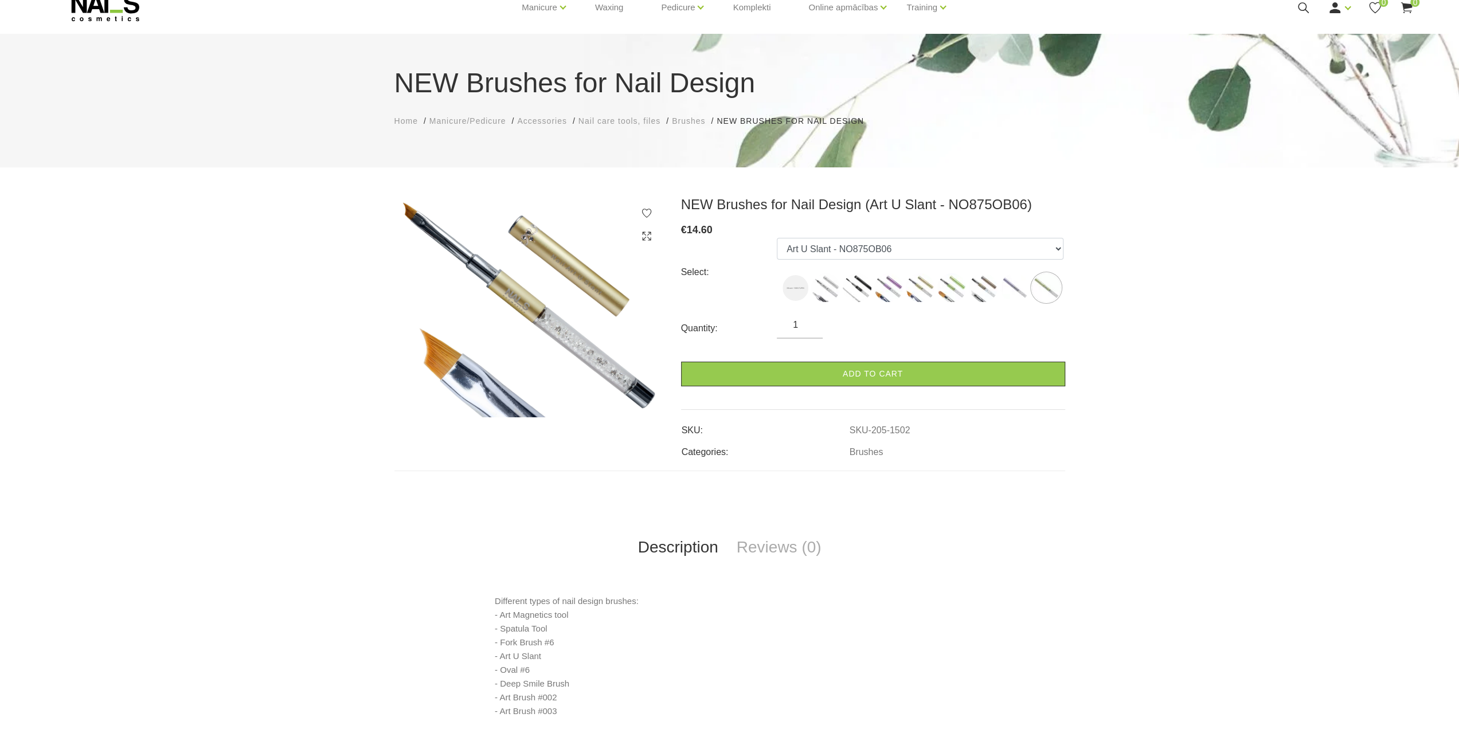
drag, startPoint x: 930, startPoint y: 328, endPoint x: 711, endPoint y: 199, distance: 254.2
